Goal: Navigation & Orientation: Go to known website

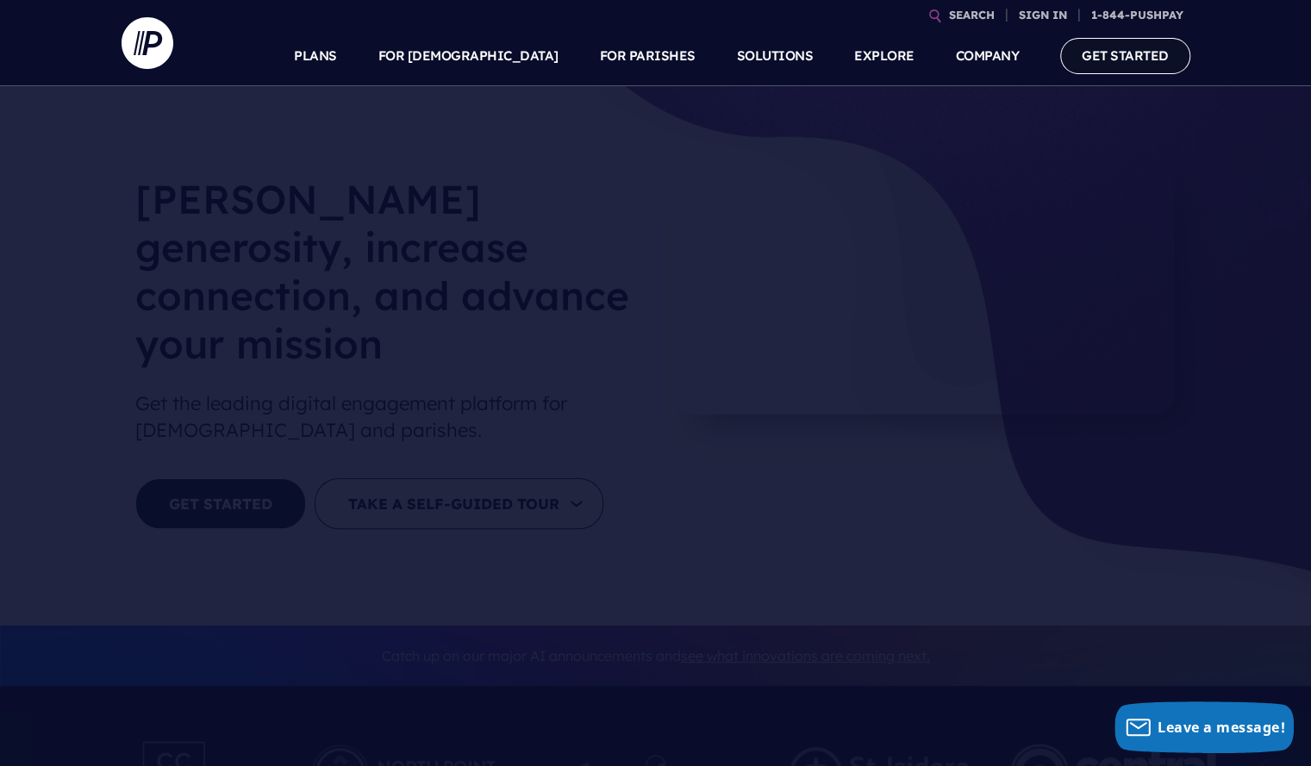
click at [1122, 47] on link "GET STARTED" at bounding box center [1125, 55] width 130 height 35
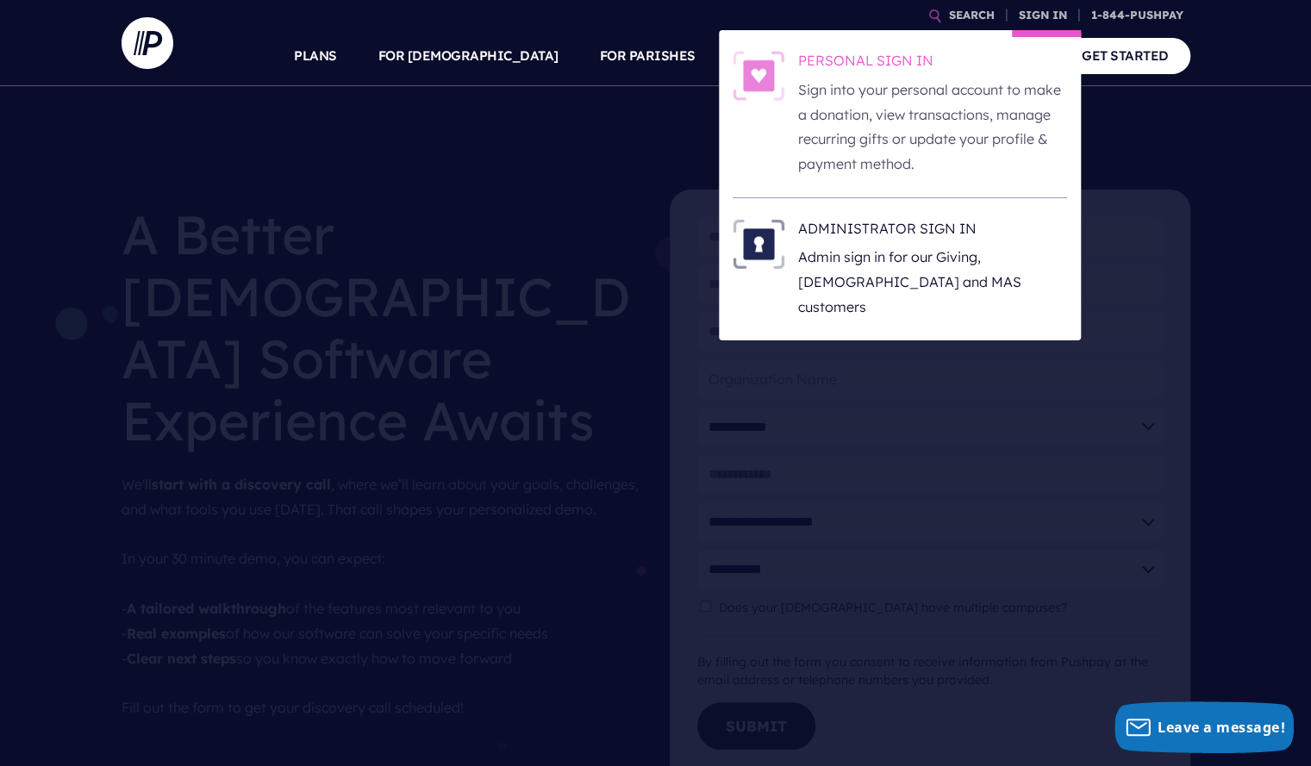
click at [991, 80] on p "Sign into your personal account to make a donation, view transactions, manage r…" at bounding box center [932, 127] width 269 height 99
